Goal: Transaction & Acquisition: Purchase product/service

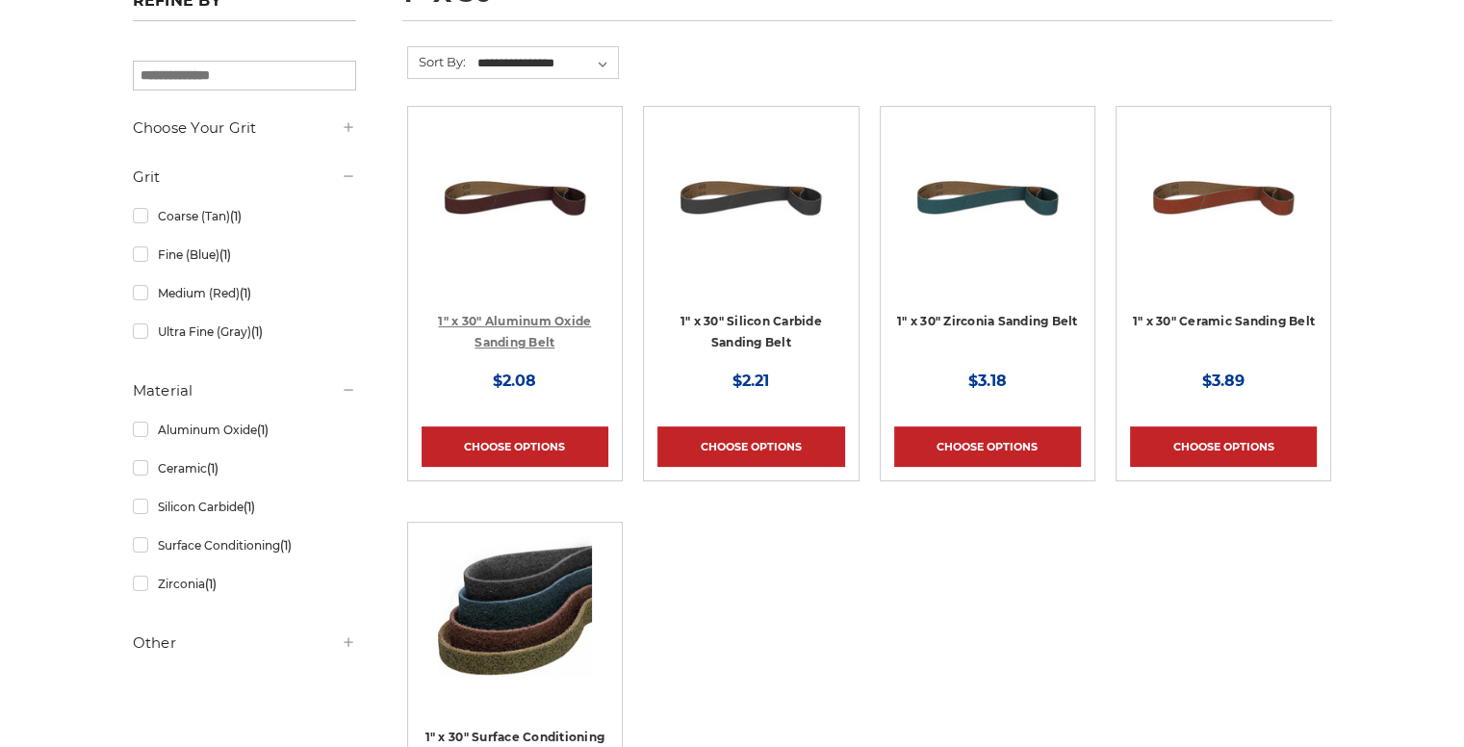
scroll to position [320, 0]
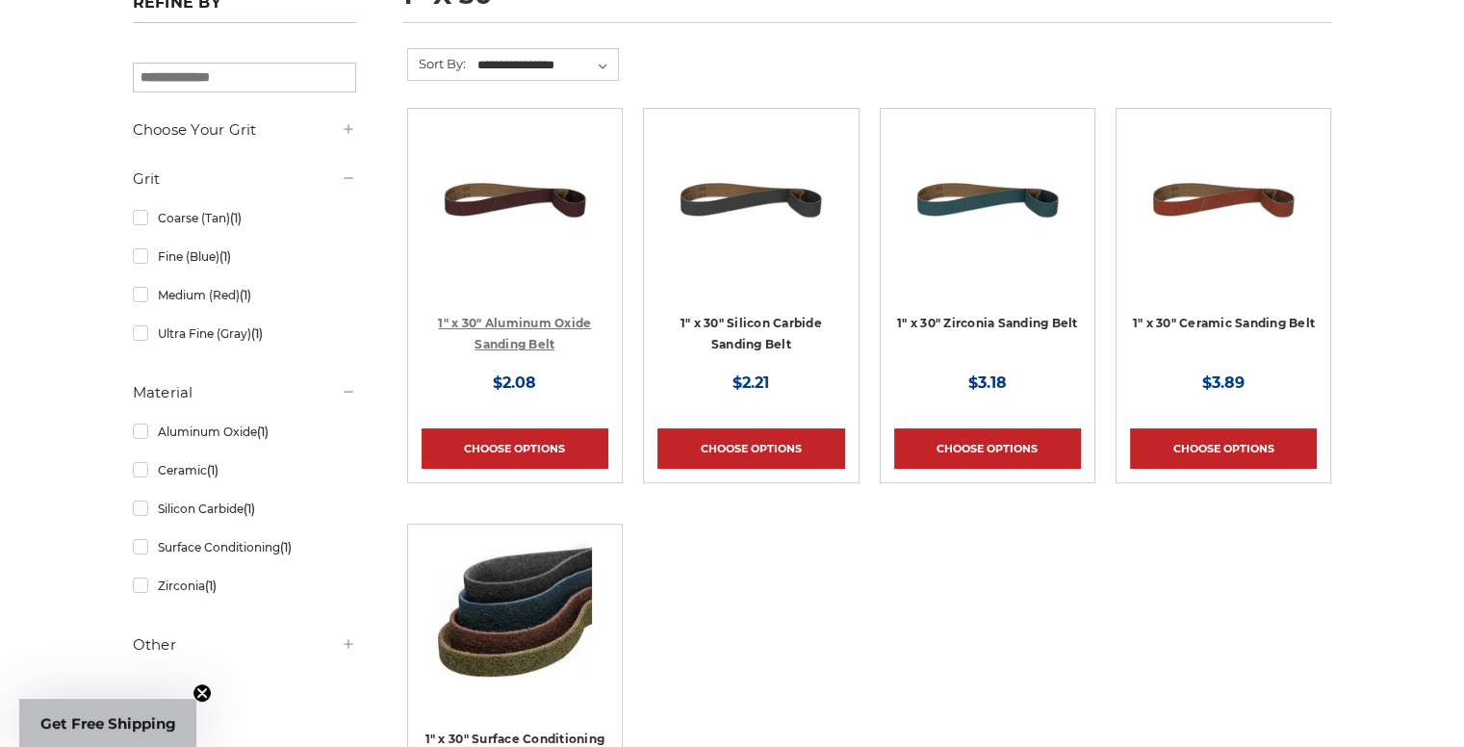
click at [568, 317] on link "1" x 30" Aluminum Oxide Sanding Belt" at bounding box center [514, 334] width 153 height 37
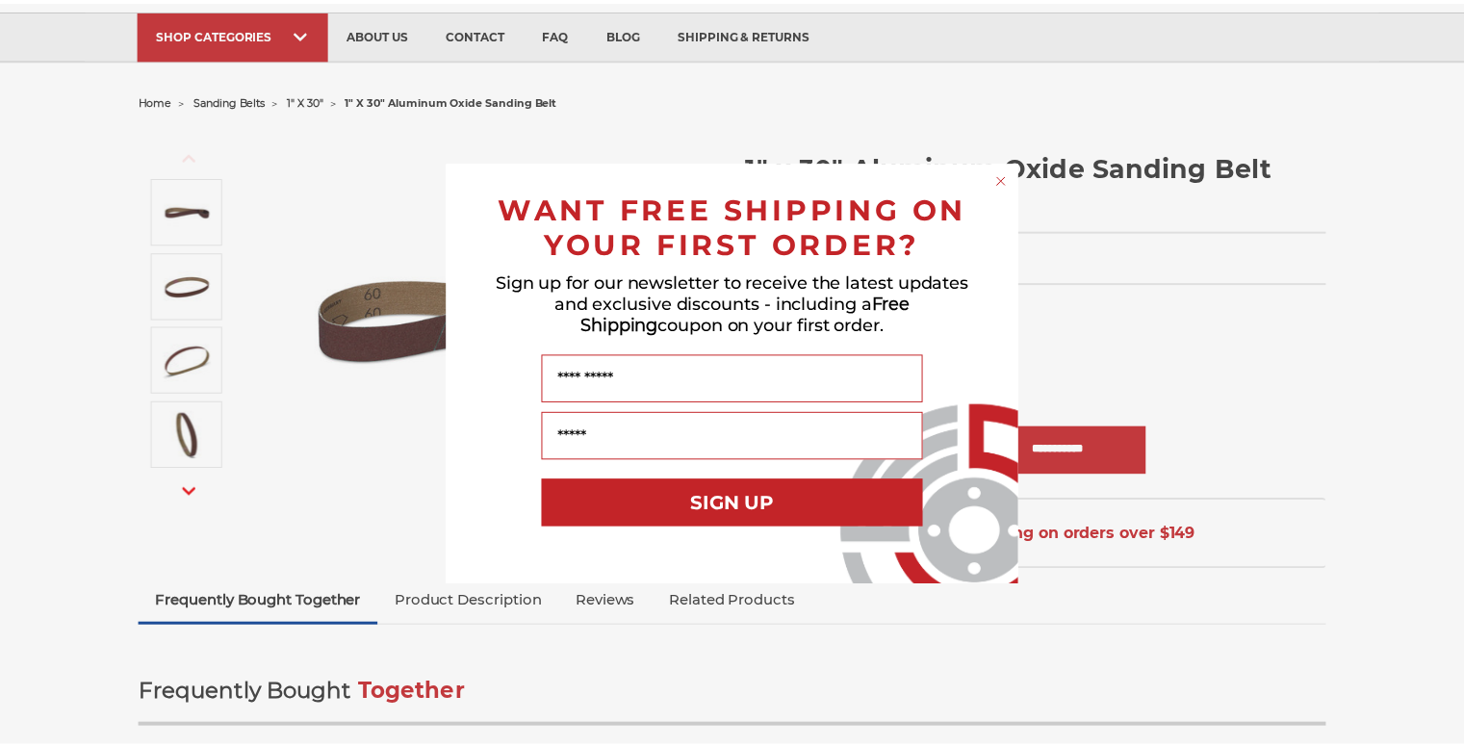
scroll to position [160, 0]
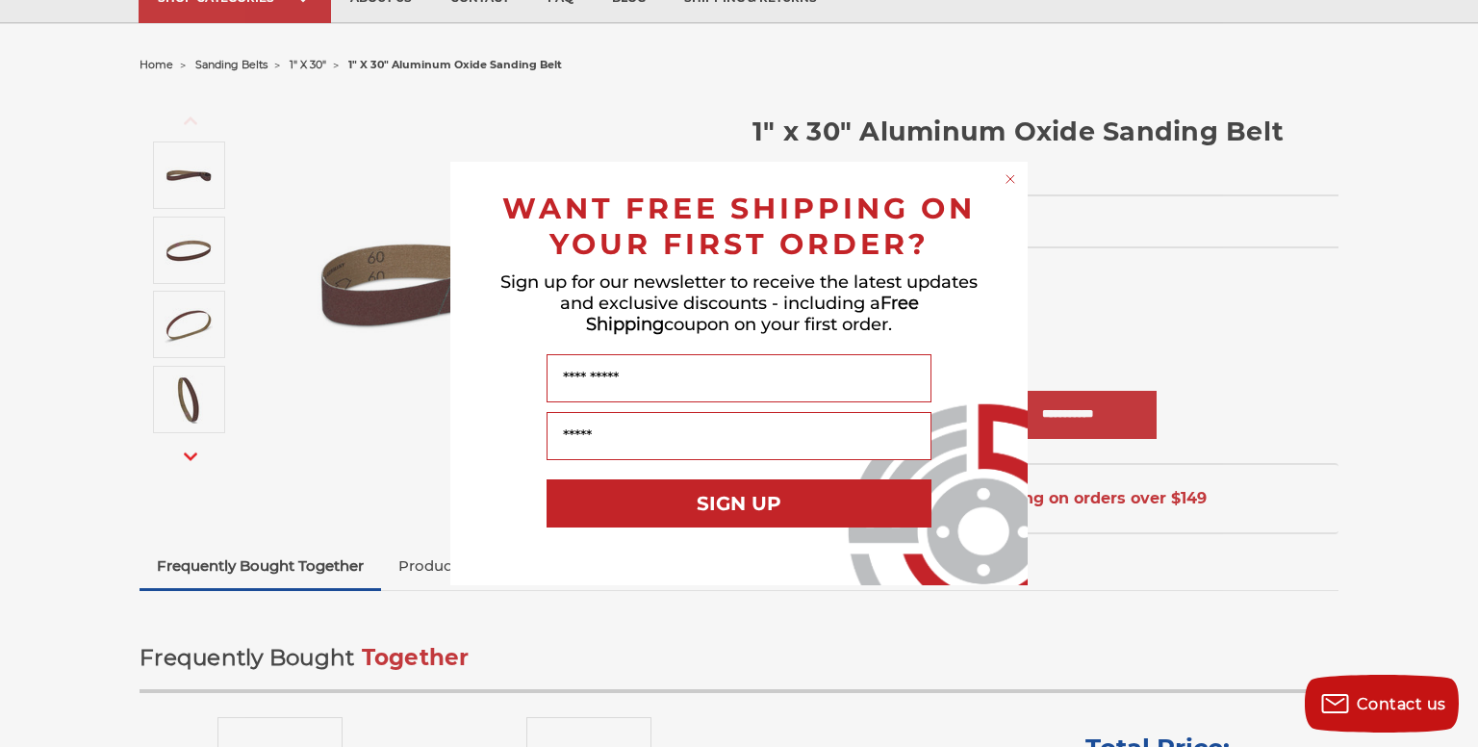
click at [1024, 177] on form "WANT FREE SHIPPING ON YOUR FIRST ORDER? Sign up for our newsletter to receive t…" at bounding box center [738, 373] width 577 height 423
click at [1015, 177] on circle "Close dialog" at bounding box center [1011, 179] width 18 height 18
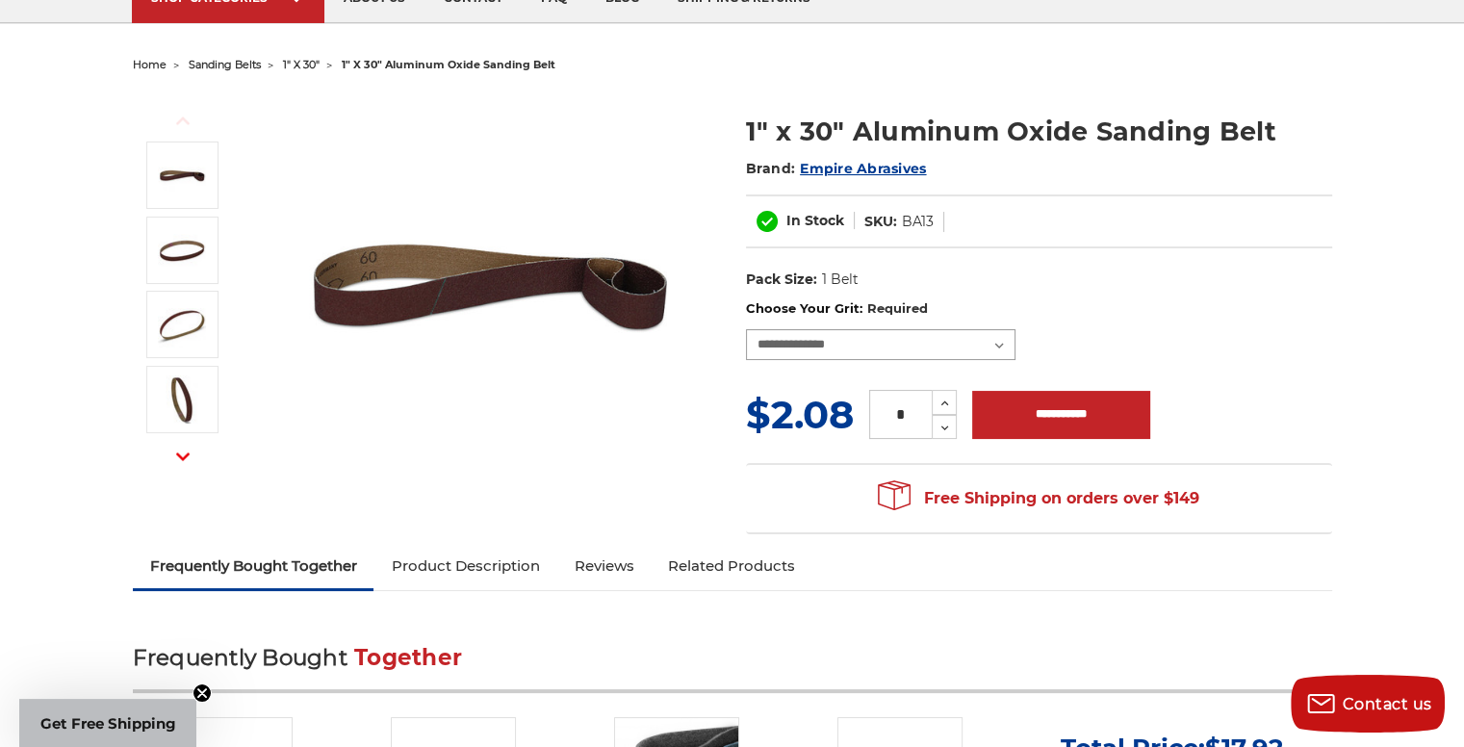
click at [926, 331] on select "**********" at bounding box center [880, 344] width 269 height 31
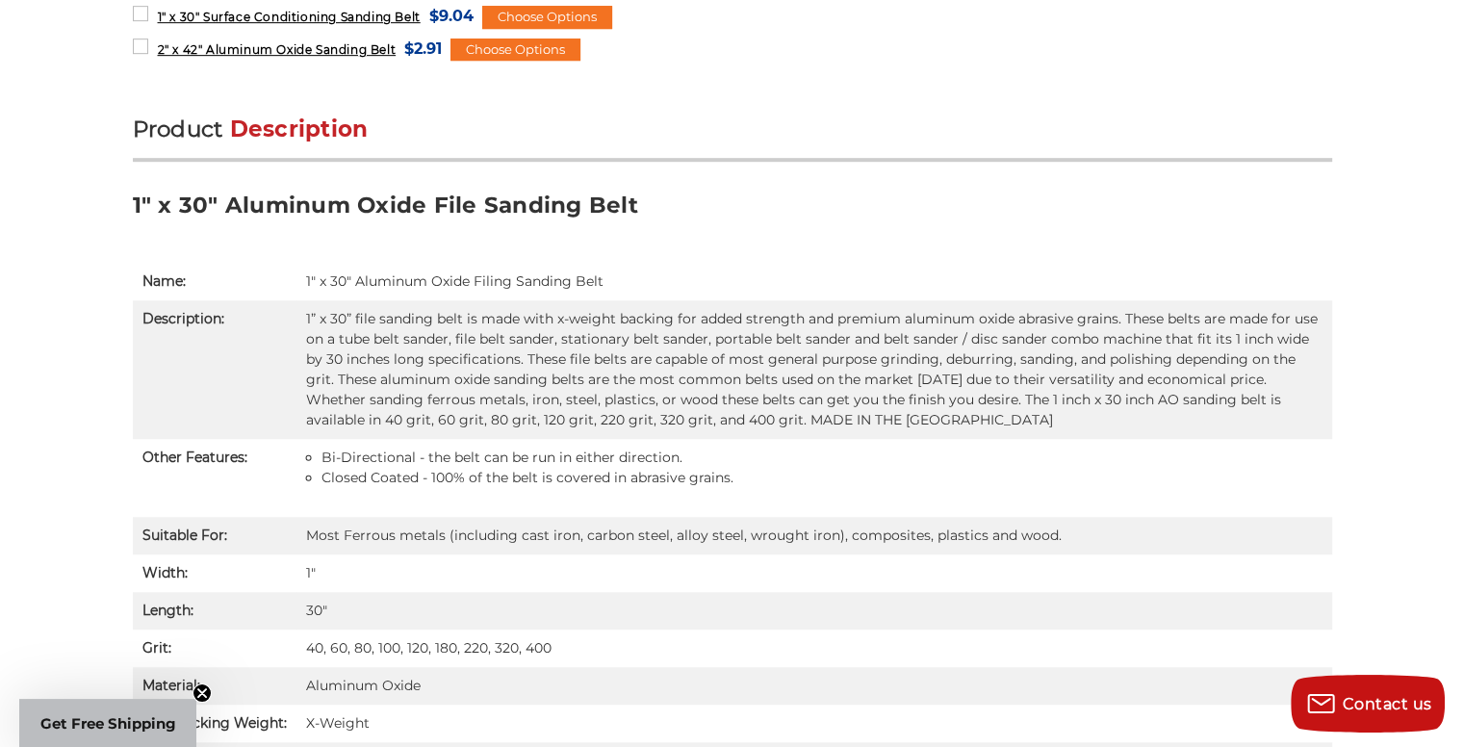
scroll to position [0, 0]
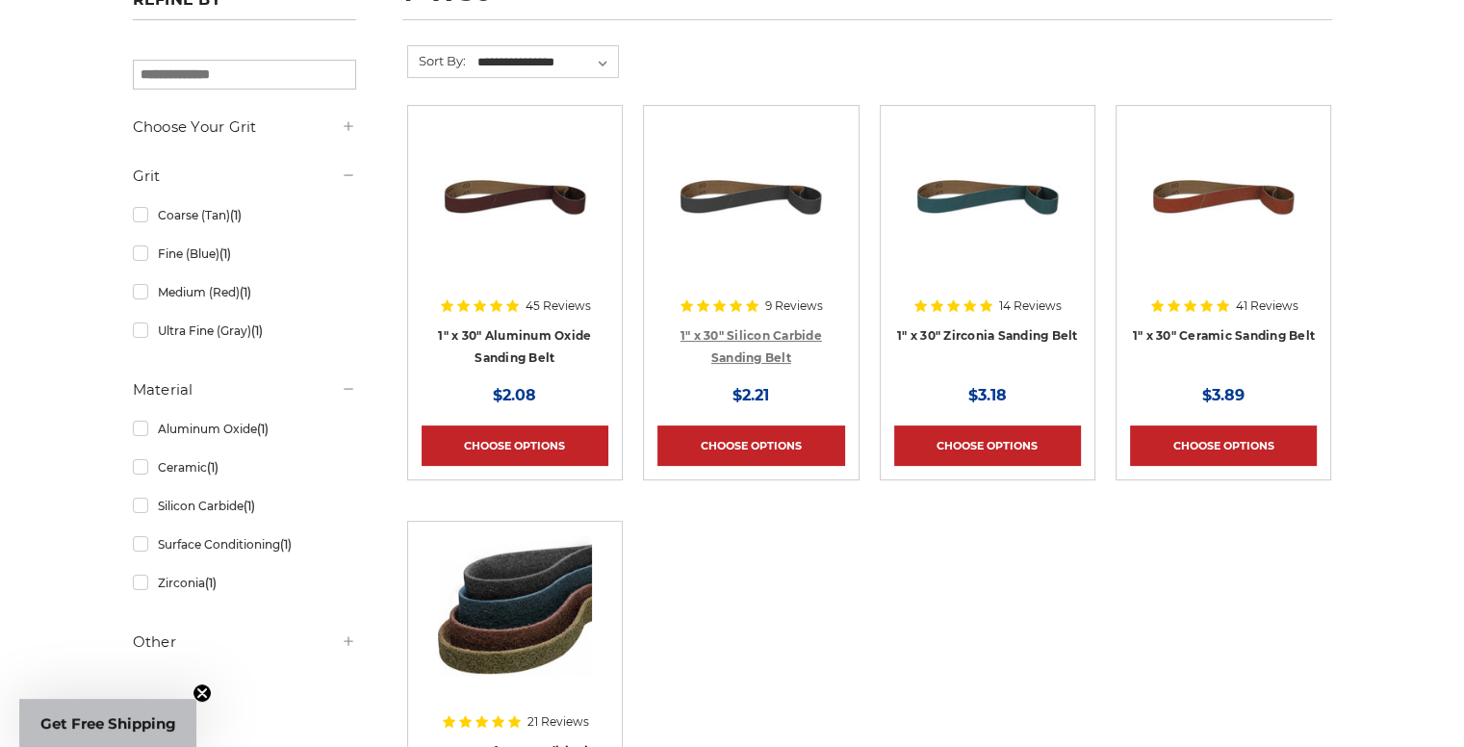
click at [798, 314] on div "9 Reviews" at bounding box center [750, 306] width 144 height 32
click at [780, 339] on link "1" x 30" Silicon Carbide Sanding Belt" at bounding box center [750, 346] width 141 height 37
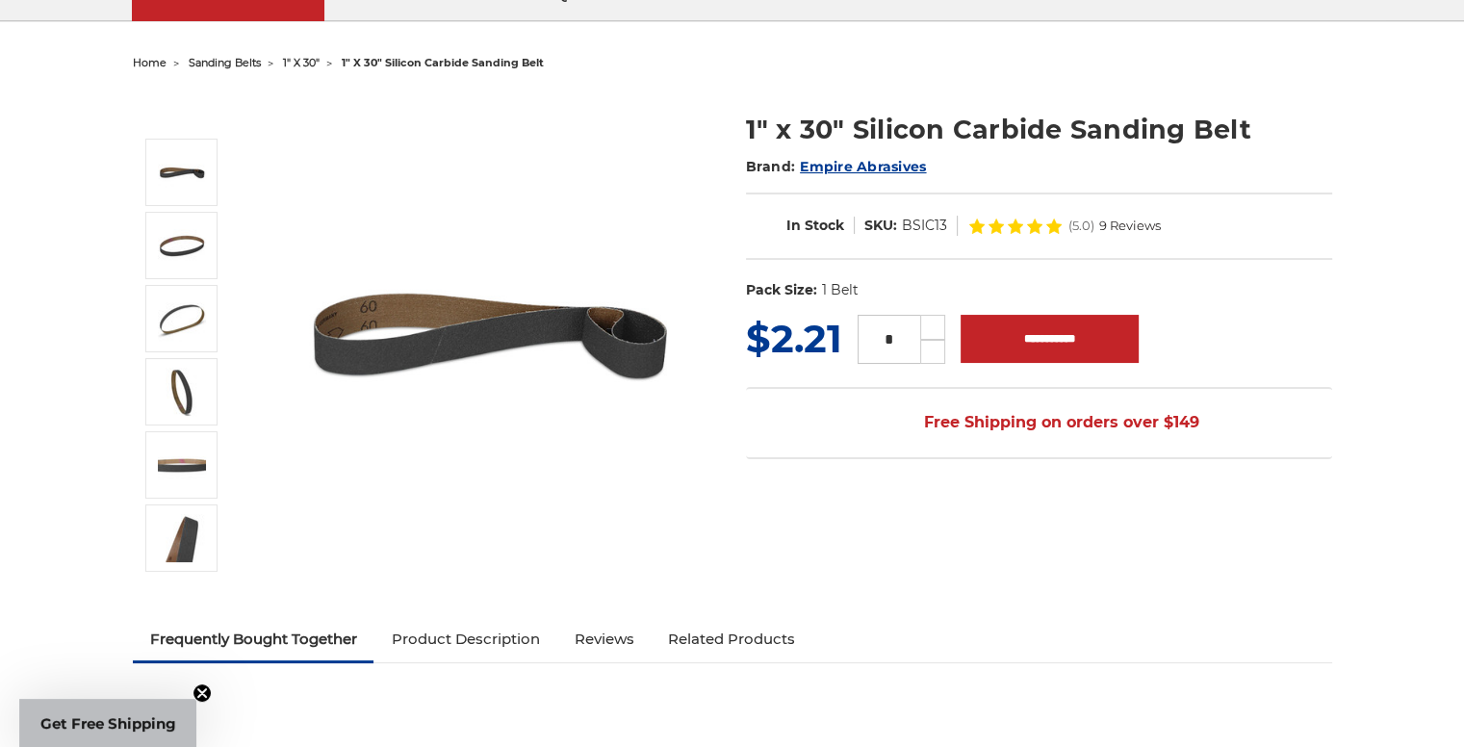
scroll to position [160, 0]
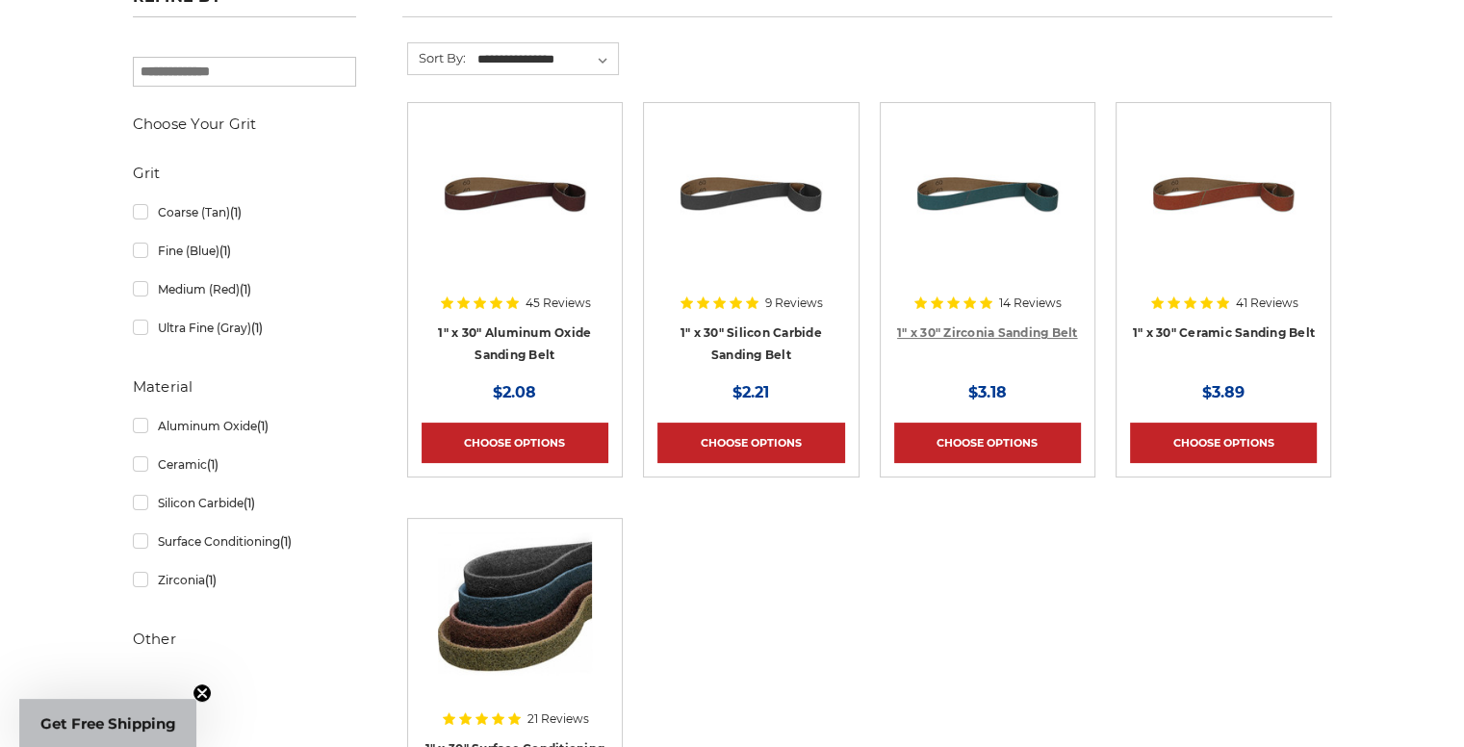
click at [1005, 325] on link "1" x 30" Zirconia Sanding Belt" at bounding box center [987, 332] width 181 height 14
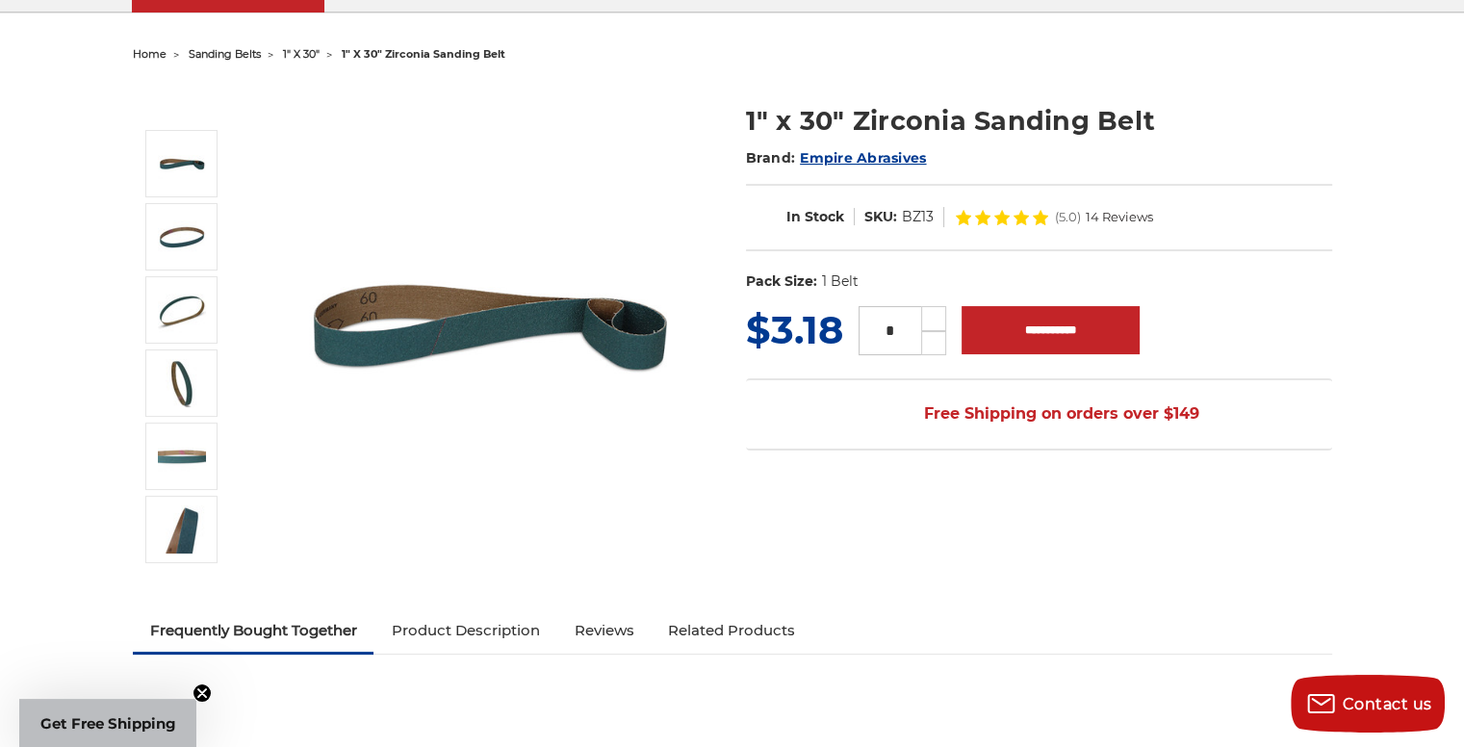
scroll to position [160, 0]
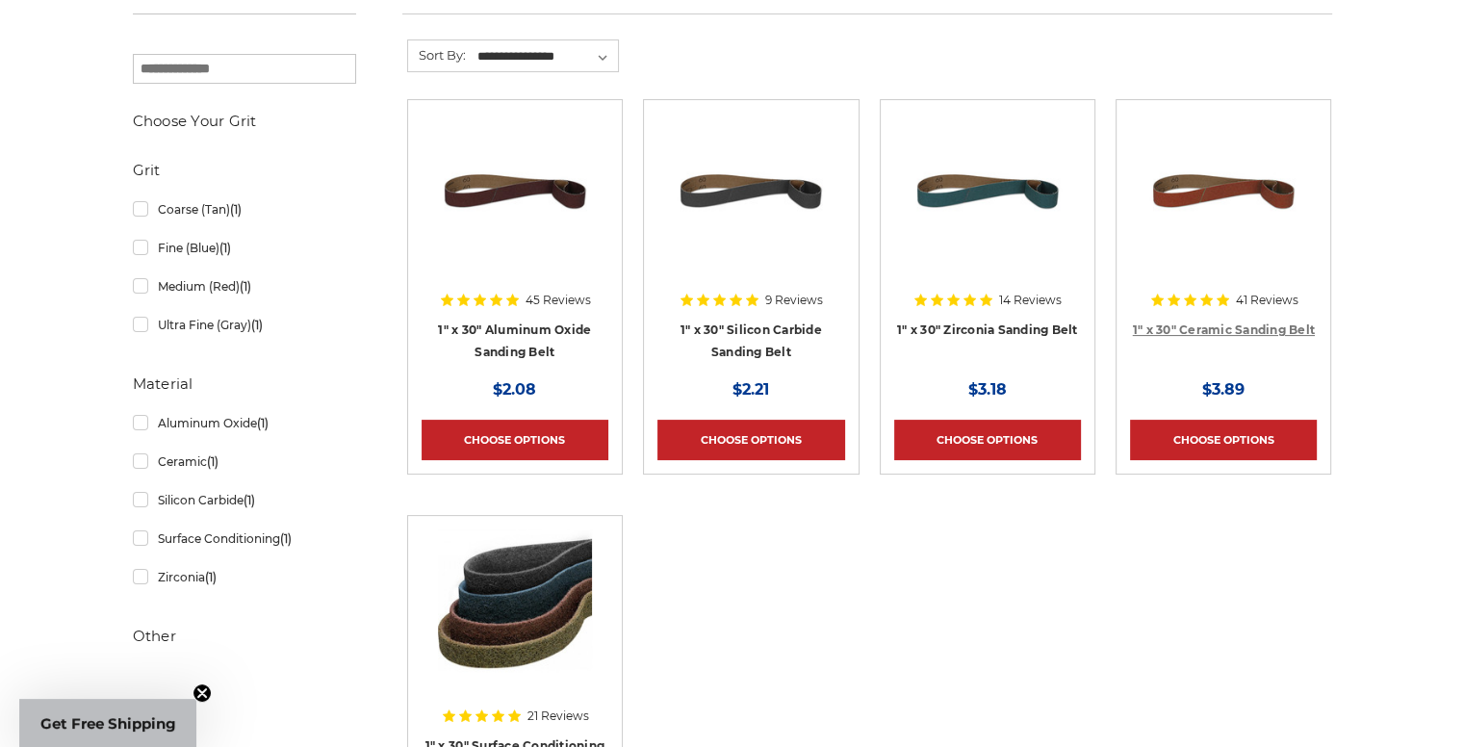
click at [1251, 332] on link "1" x 30" Ceramic Sanding Belt" at bounding box center [1224, 329] width 182 height 14
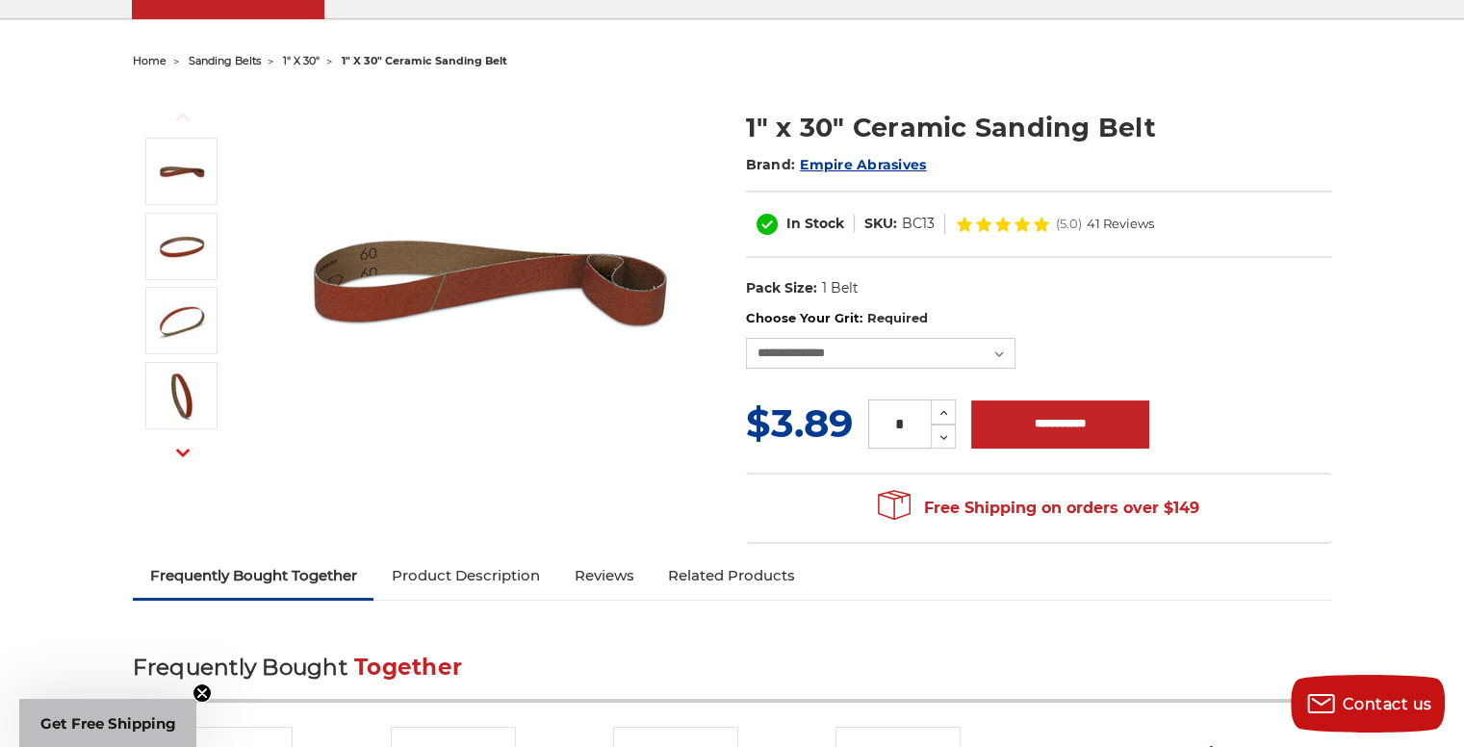
scroll to position [160, 0]
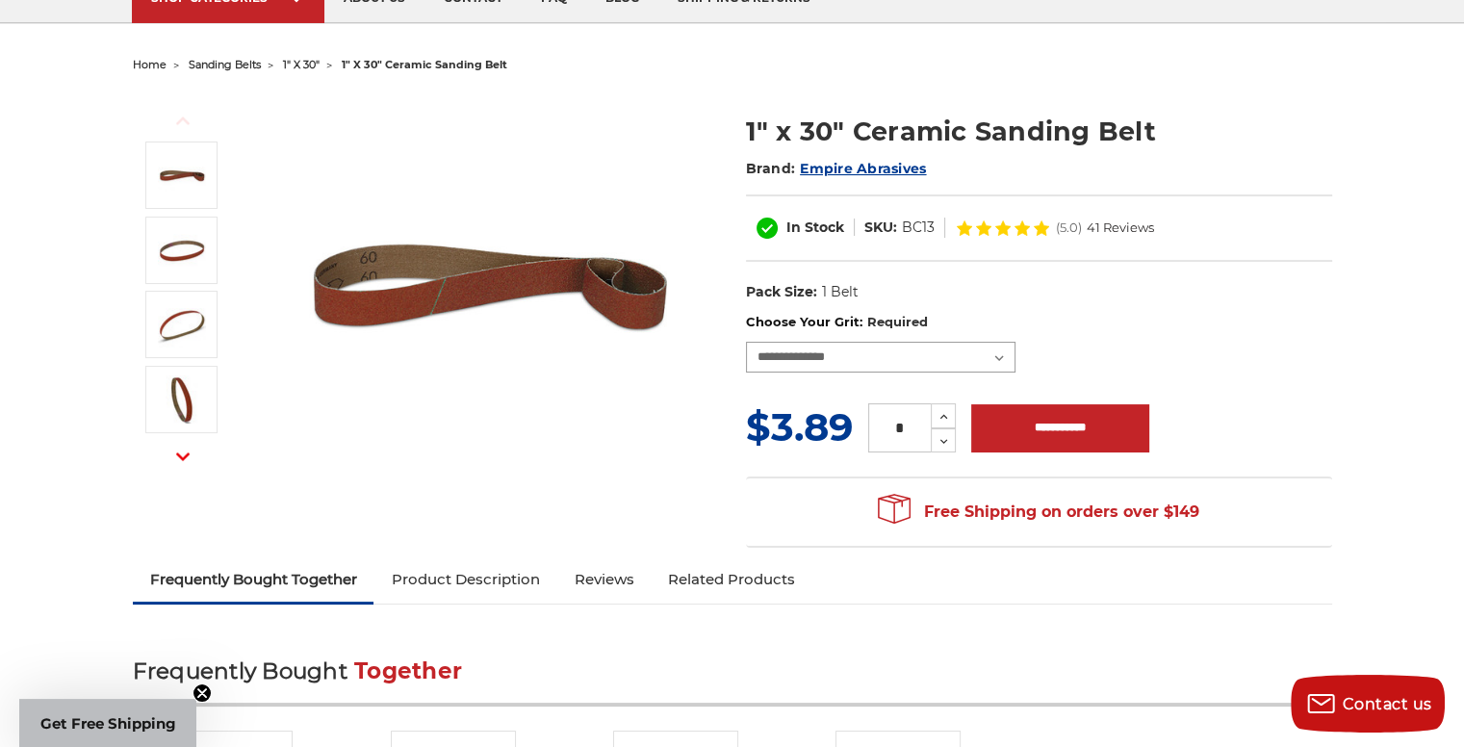
click at [806, 363] on select "**********" at bounding box center [880, 357] width 269 height 31
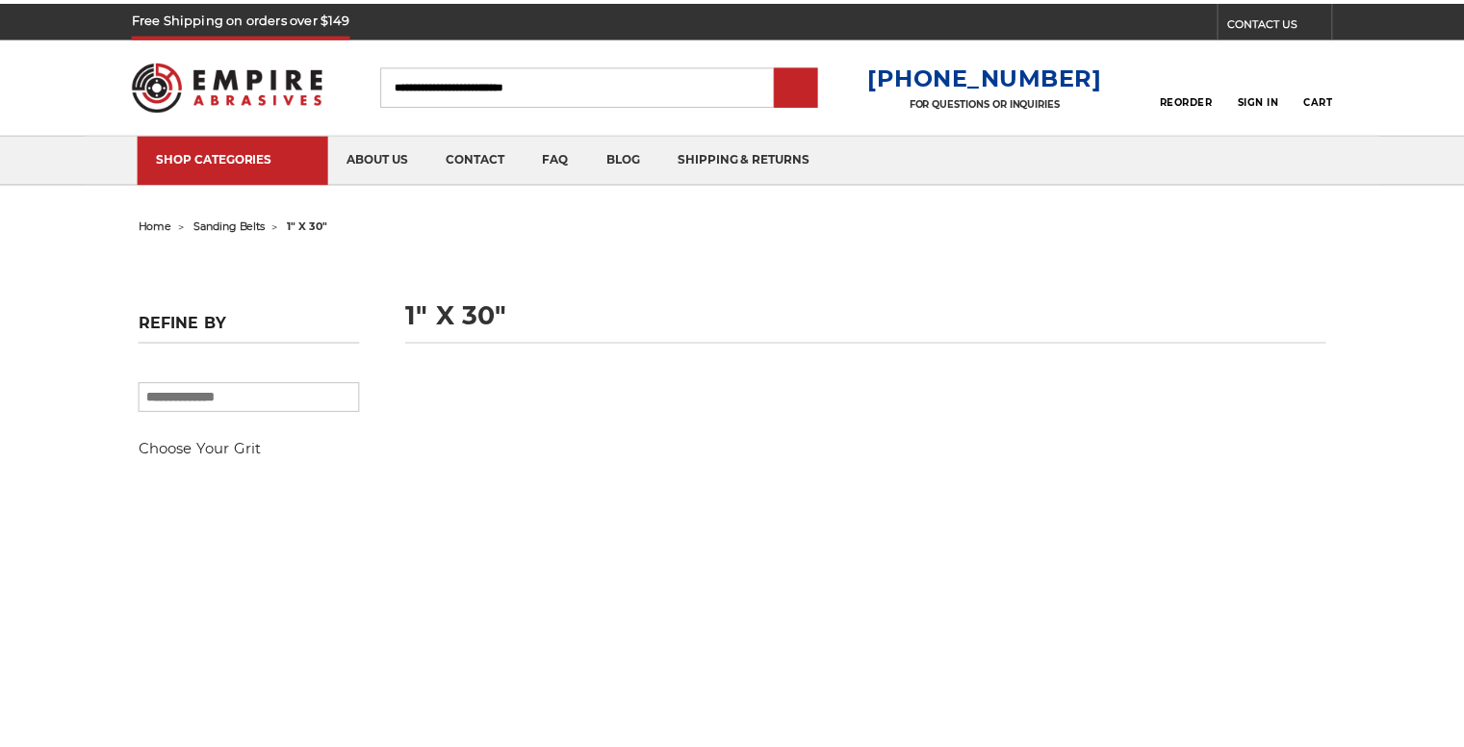
scroll to position [331, 0]
